Goal: Transaction & Acquisition: Purchase product/service

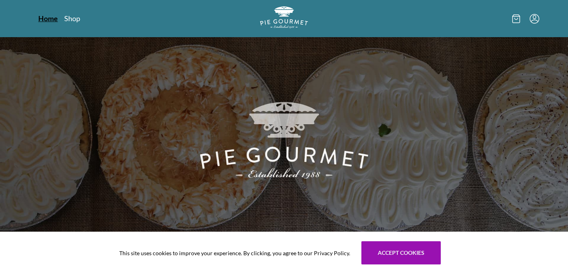
click at [48, 20] on link "Home" at bounding box center [48, 19] width 20 height 10
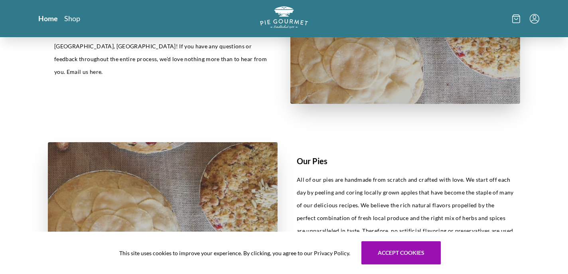
scroll to position [286, 0]
click at [514, 23] on div at bounding box center [454, 18] width 170 height 24
click at [73, 20] on link "Shop" at bounding box center [72, 19] width 16 height 10
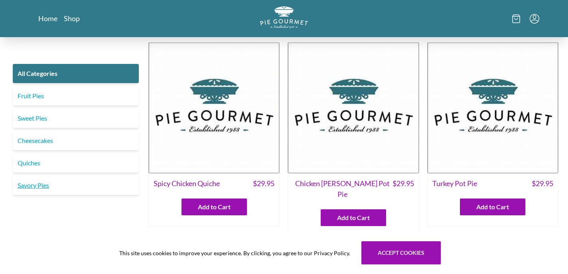
click at [36, 189] on link "Savory Pies" at bounding box center [76, 185] width 126 height 19
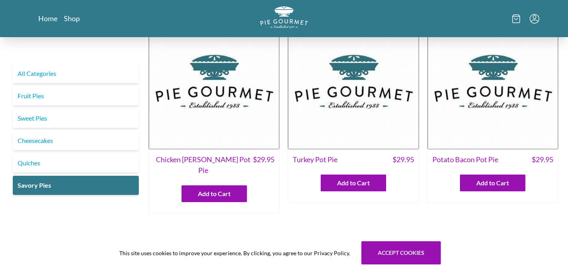
scroll to position [29, 0]
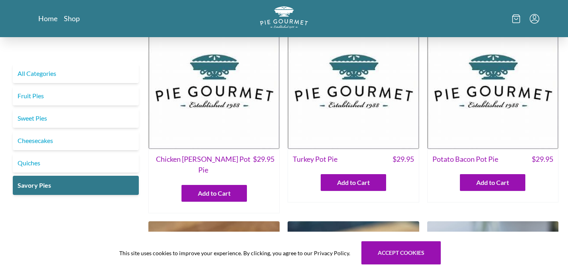
click at [321, 162] on span "Turkey Pot Pie" at bounding box center [315, 159] width 45 height 11
click at [344, 129] on img at bounding box center [353, 83] width 131 height 131
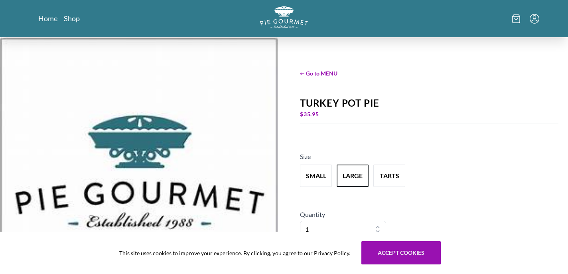
click at [313, 114] on div "$ 35.95" at bounding box center [429, 114] width 259 height 11
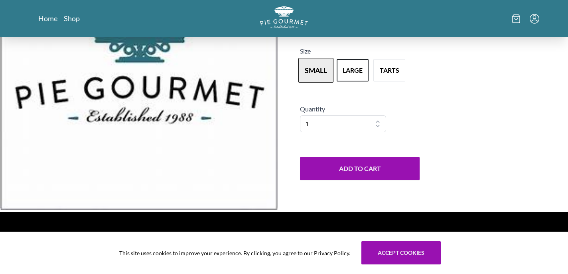
scroll to position [125, 0]
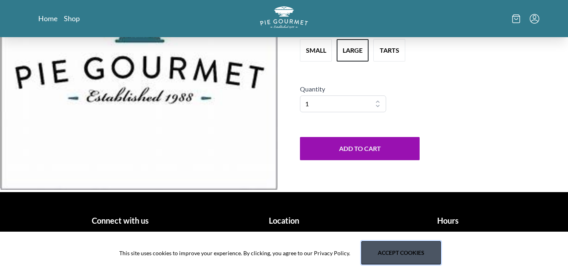
click at [380, 249] on button "Accept cookies" at bounding box center [401, 252] width 79 height 23
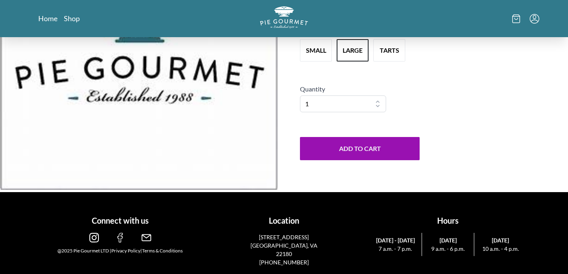
scroll to position [0, 0]
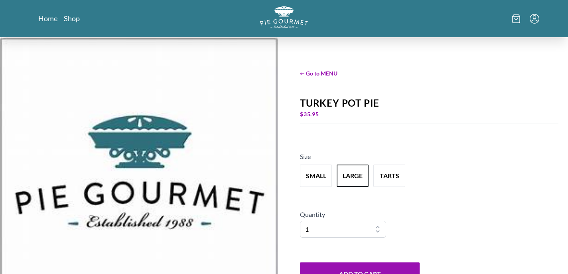
click at [532, 20] on icon "Menu" at bounding box center [535, 19] width 10 height 10
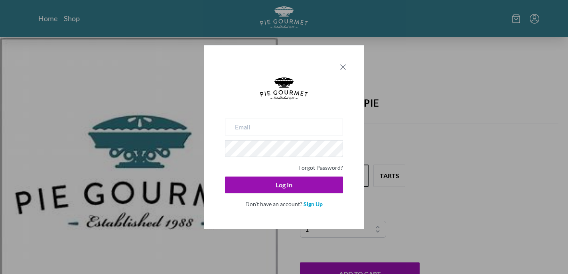
click at [342, 66] on icon "Close panel" at bounding box center [343, 67] width 5 height 5
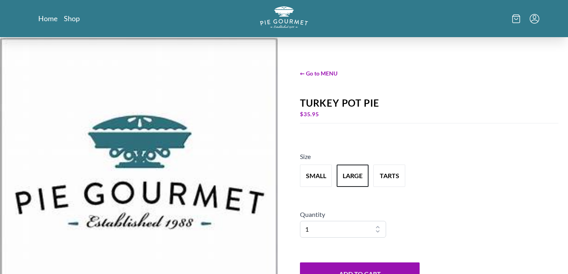
click at [77, 68] on img at bounding box center [139, 176] width 278 height 278
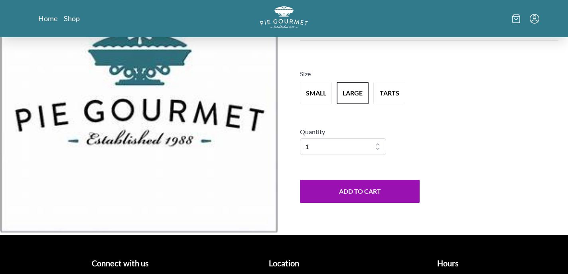
scroll to position [125, 0]
